Goal: Information Seeking & Learning: Learn about a topic

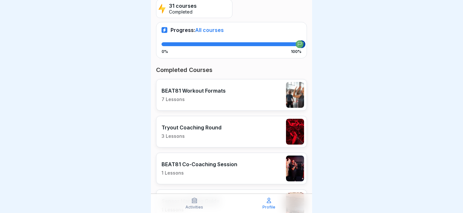
scroll to position [127, 0]
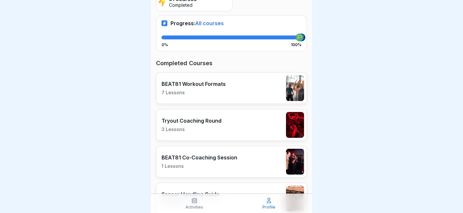
click at [199, 90] on p "7 Lessons" at bounding box center [194, 93] width 64 height 6
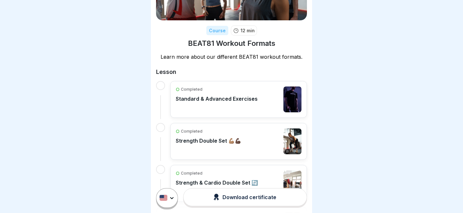
scroll to position [98, 0]
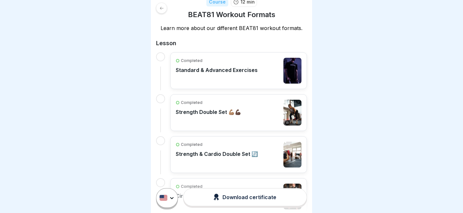
click at [197, 67] on p "Standard & Advanced Exercises" at bounding box center [217, 70] width 82 height 6
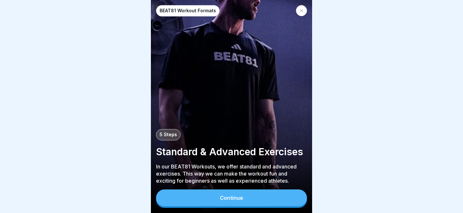
click at [226, 200] on div "Continue" at bounding box center [231, 198] width 23 height 6
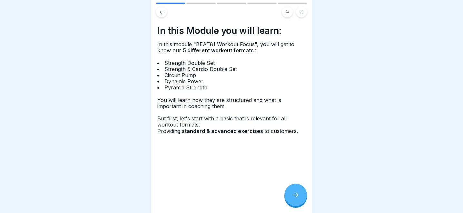
click at [293, 195] on icon at bounding box center [296, 195] width 8 height 8
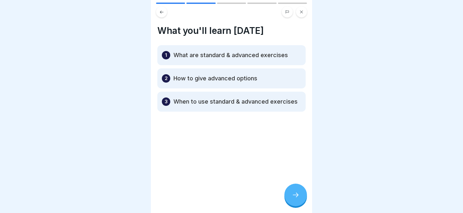
click at [239, 58] on p "What are standard & advanced exercises" at bounding box center [231, 55] width 115 height 8
click at [292, 190] on div at bounding box center [296, 195] width 23 height 23
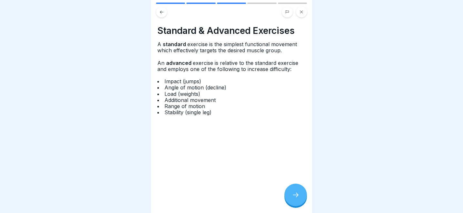
click at [300, 193] on div at bounding box center [296, 195] width 23 height 23
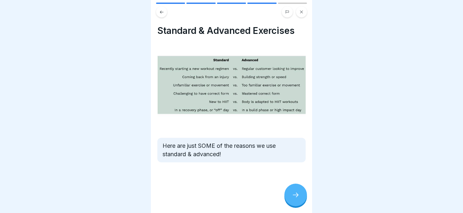
click at [297, 198] on icon at bounding box center [296, 195] width 8 height 8
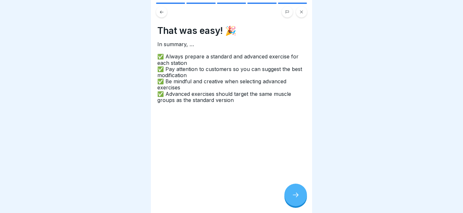
click at [296, 197] on icon at bounding box center [296, 195] width 8 height 8
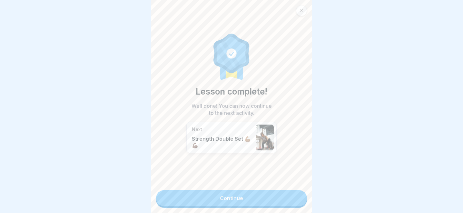
click at [296, 197] on link "Continue" at bounding box center [231, 198] width 151 height 16
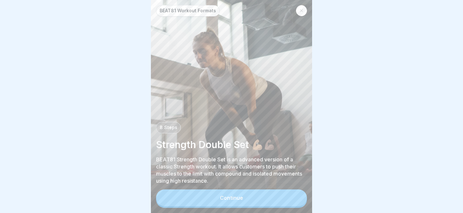
click at [280, 195] on button "Continue" at bounding box center [231, 197] width 151 height 17
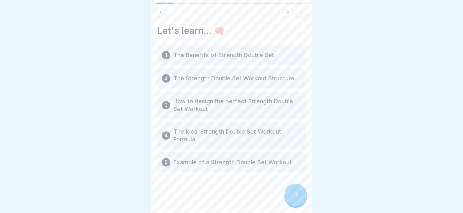
click at [295, 193] on icon at bounding box center [296, 195] width 8 height 8
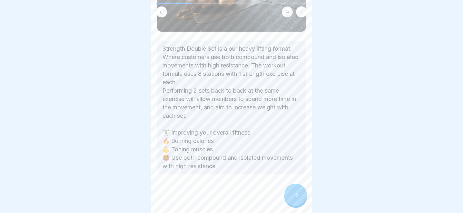
scroll to position [123, 0]
click at [293, 196] on icon at bounding box center [296, 195] width 8 height 8
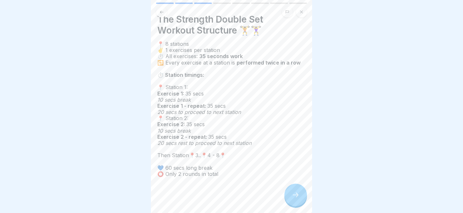
scroll to position [14, 0]
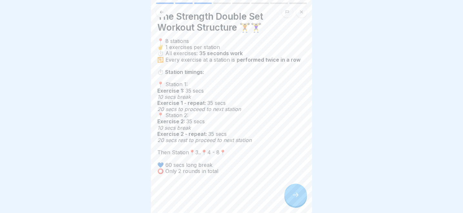
click at [292, 192] on icon at bounding box center [296, 195] width 8 height 8
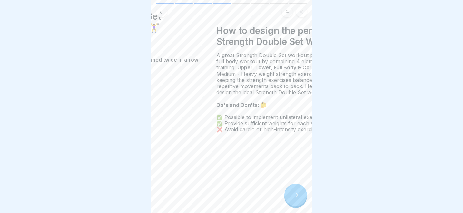
click at [280, 118] on span "✅ Possible to implement unilateral exercises" at bounding box center [273, 117] width 112 height 6
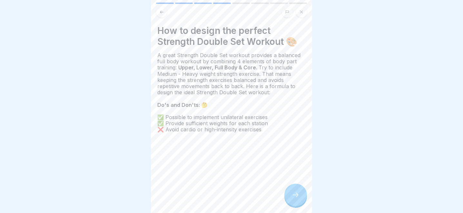
click at [298, 197] on icon at bounding box center [296, 195] width 8 height 8
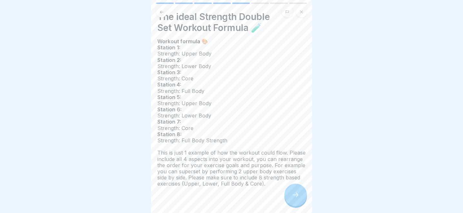
scroll to position [6, 0]
